Goal: Browse casually: Explore the website without a specific task or goal

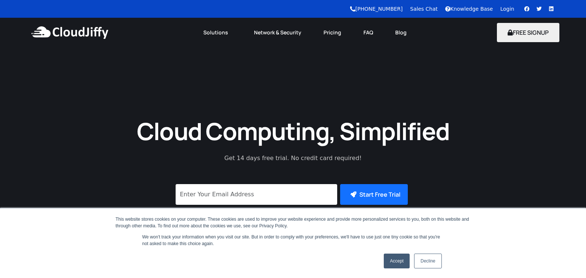
click at [430, 261] on link "Decline" at bounding box center [427, 261] width 27 height 15
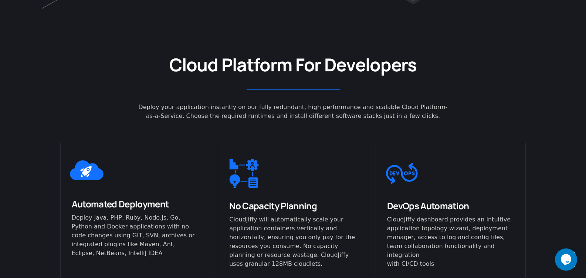
scroll to position [399, 0]
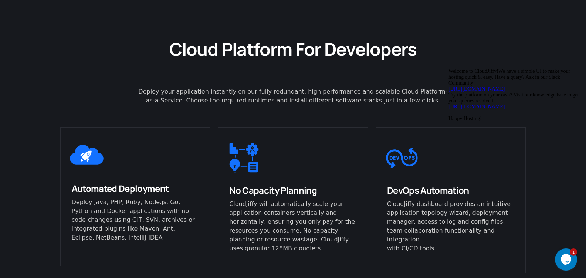
click at [449, 68] on icon "Chat attention grabber" at bounding box center [449, 68] width 0 height 0
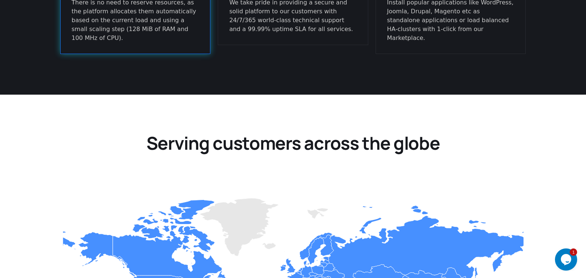
scroll to position [888, 0]
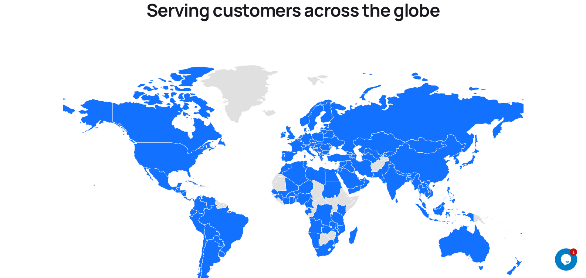
click at [250, 71] on icon "Customer" at bounding box center [239, 94] width 78 height 58
click at [249, 71] on icon "Customer" at bounding box center [239, 94] width 78 height 58
